Goal: Task Accomplishment & Management: Use online tool/utility

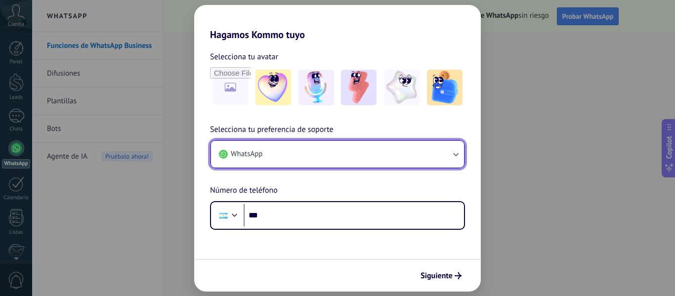
click at [269, 148] on button "WhatsApp" at bounding box center [337, 154] width 253 height 27
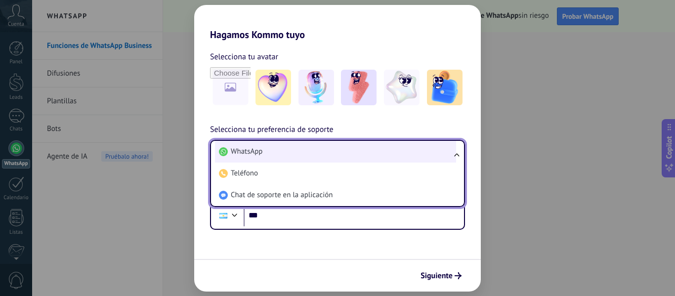
click at [276, 147] on li "WhatsApp" at bounding box center [335, 152] width 241 height 22
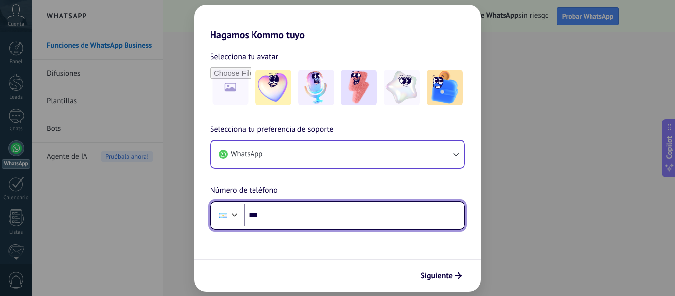
click at [278, 221] on input "***" at bounding box center [354, 215] width 220 height 23
drag, startPoint x: 327, startPoint y: 218, endPoint x: 262, endPoint y: 219, distance: 65.7
click at [262, 219] on input "**********" at bounding box center [354, 215] width 220 height 23
click at [309, 208] on input "**********" at bounding box center [354, 215] width 220 height 23
type input "**********"
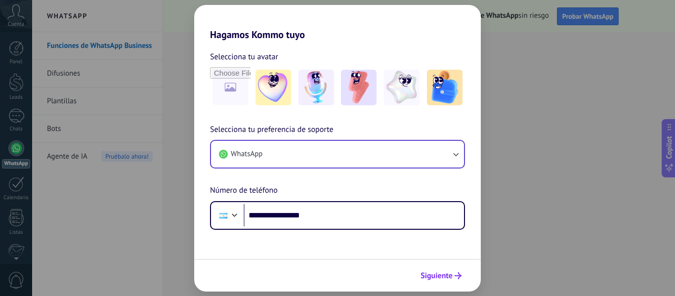
click at [430, 279] on span "Siguiente" at bounding box center [436, 275] width 32 height 7
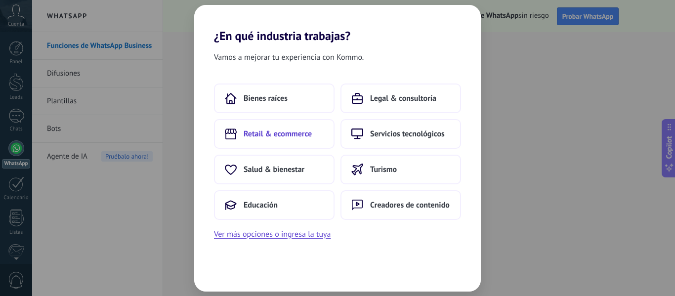
click at [310, 137] on span "Retail & ecommerce" at bounding box center [278, 134] width 68 height 10
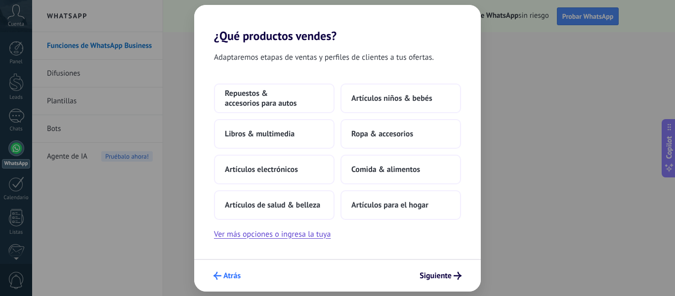
click at [229, 275] on span "Atrás" at bounding box center [231, 275] width 17 height 7
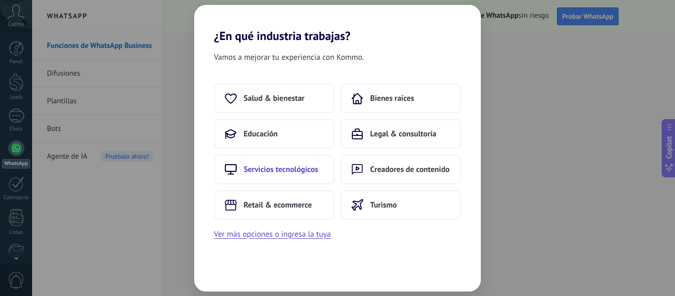
click at [265, 173] on span "Servicios tecnológicos" at bounding box center [281, 169] width 75 height 10
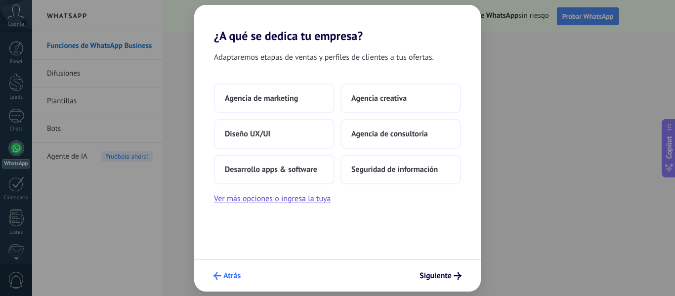
click at [232, 272] on span "Atrás" at bounding box center [231, 275] width 17 height 7
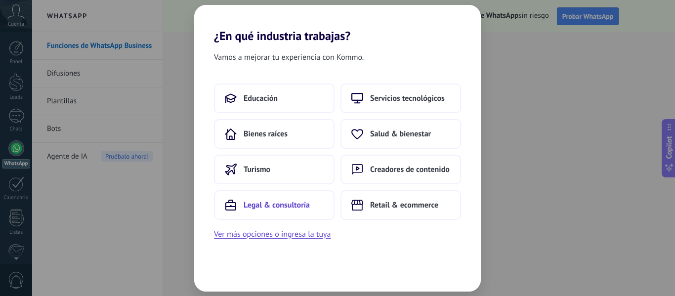
click at [269, 208] on span "Legal & consultoría" at bounding box center [277, 205] width 66 height 10
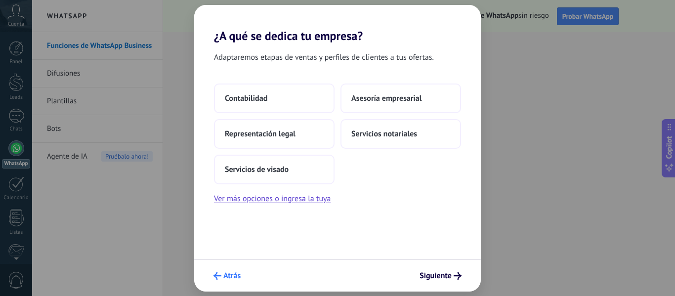
click at [231, 275] on span "Atrás" at bounding box center [231, 275] width 17 height 7
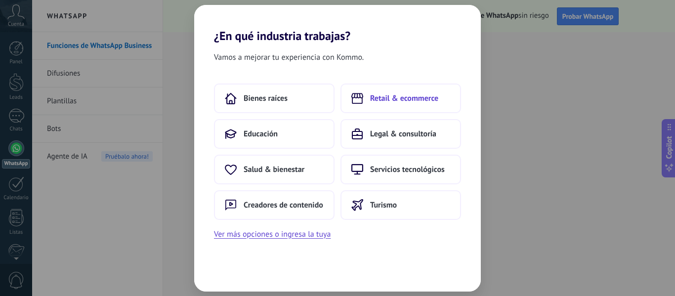
click at [378, 97] on span "Retail & ecommerce" at bounding box center [404, 98] width 68 height 10
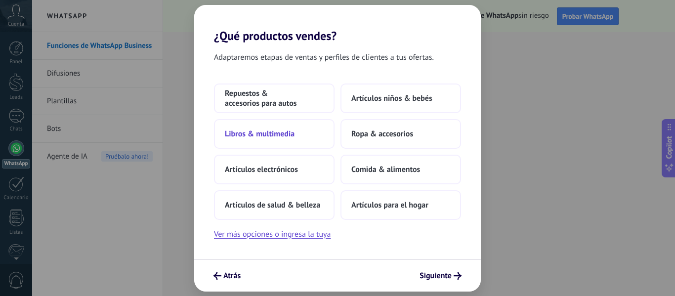
click at [260, 135] on span "Libros & multimedia" at bounding box center [260, 134] width 70 height 10
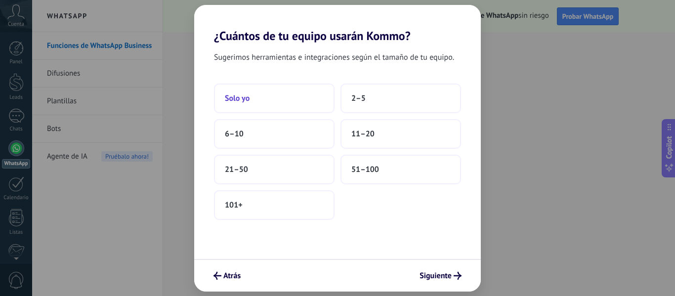
click at [290, 97] on button "Solo yo" at bounding box center [274, 98] width 121 height 30
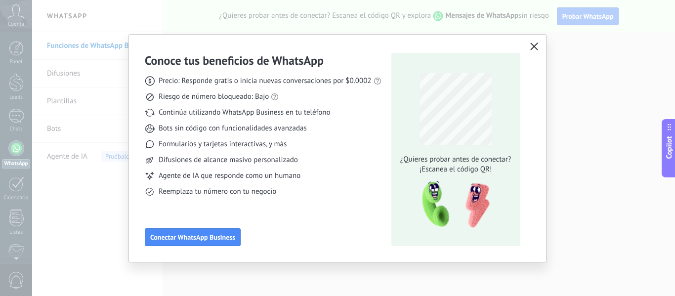
click at [534, 44] on icon "button" at bounding box center [534, 46] width 8 height 8
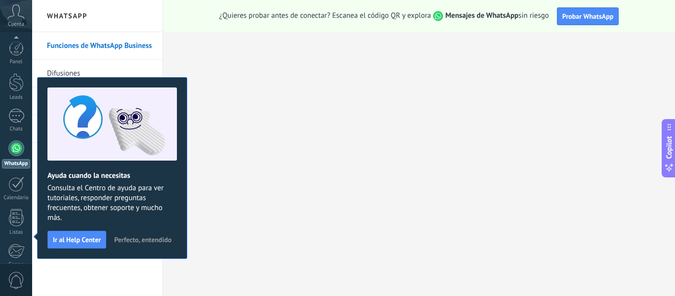
scroll to position [115, 0]
click at [138, 241] on span "Perfecto, entendido" at bounding box center [142, 239] width 57 height 7
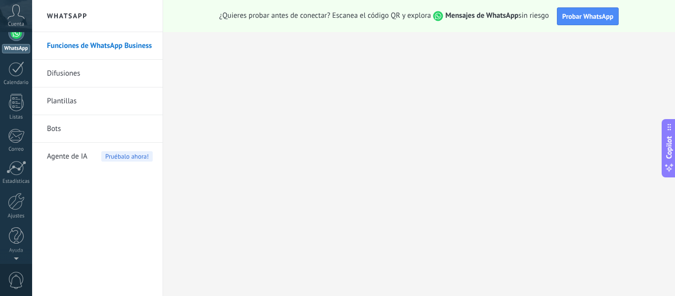
scroll to position [0, 0]
